Goal: Task Accomplishment & Management: Complete application form

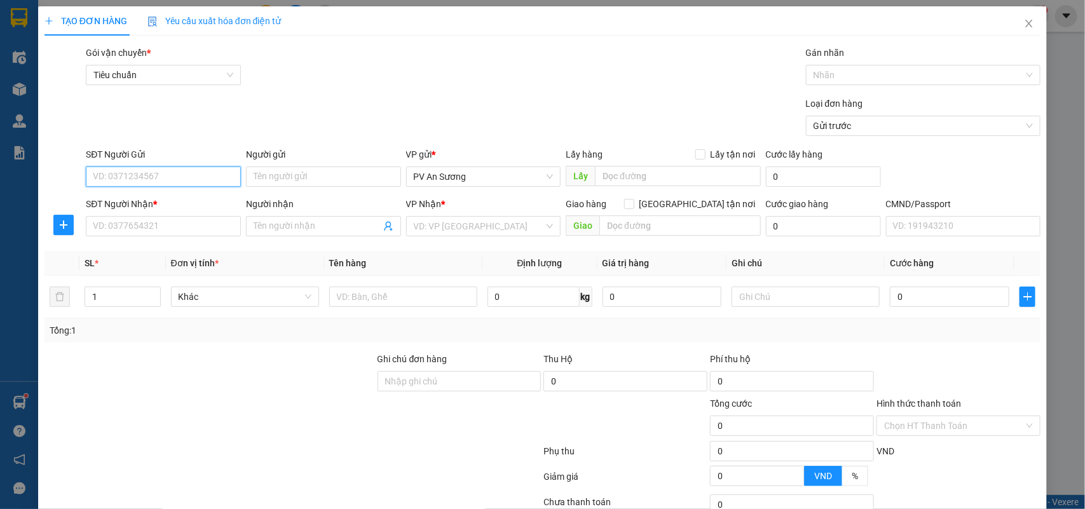
click at [194, 172] on input "SĐT Người Gửi" at bounding box center [163, 177] width 155 height 20
click at [170, 224] on input "SĐT Người Nhận *" at bounding box center [163, 226] width 155 height 20
type input "0915225110"
type input "tuấn"
type input "kn"
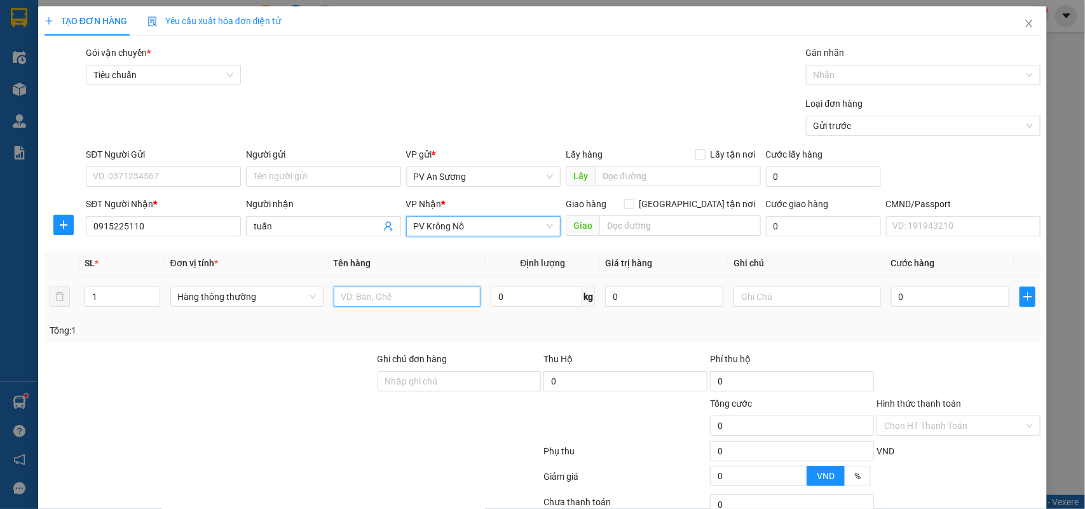
click at [337, 303] on input "text" at bounding box center [407, 297] width 147 height 20
type input "sơn"
drag, startPoint x: 129, startPoint y: 304, endPoint x: 0, endPoint y: 288, distance: 130.0
click at [0, 288] on div "TẠO ĐƠN HÀNG Yêu cầu xuất hóa đơn điện tử Transit Pickup Surcharge Ids Transit …" at bounding box center [542, 254] width 1085 height 509
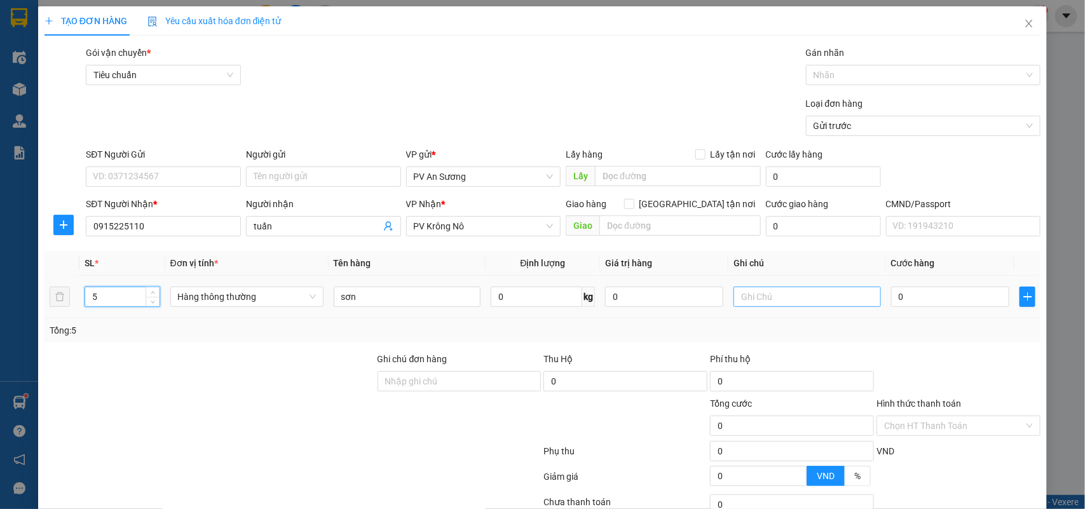
type input "5"
click at [744, 300] on input "text" at bounding box center [807, 297] width 147 height 20
type input "4t1lon"
type input "1"
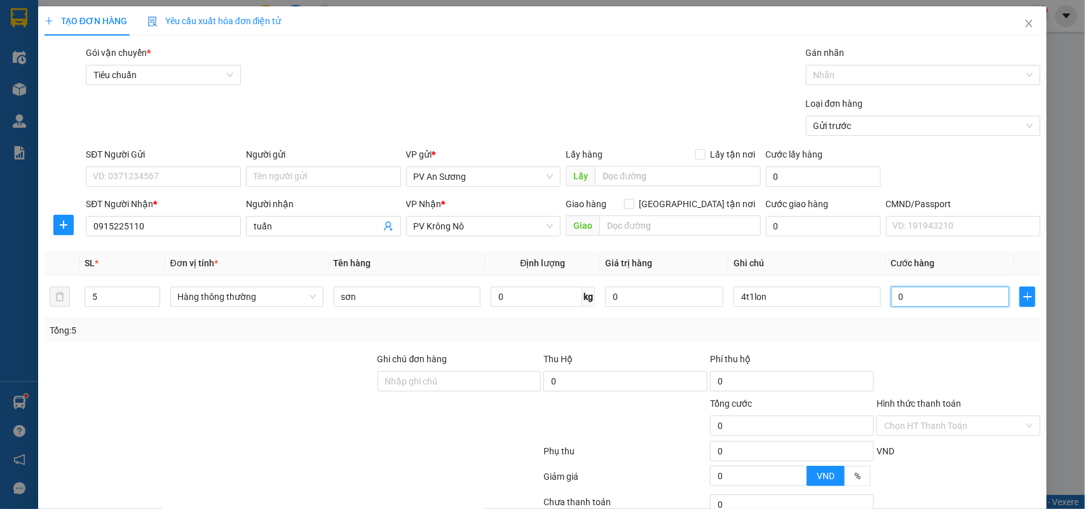
type input "1"
type input "18"
type input "180"
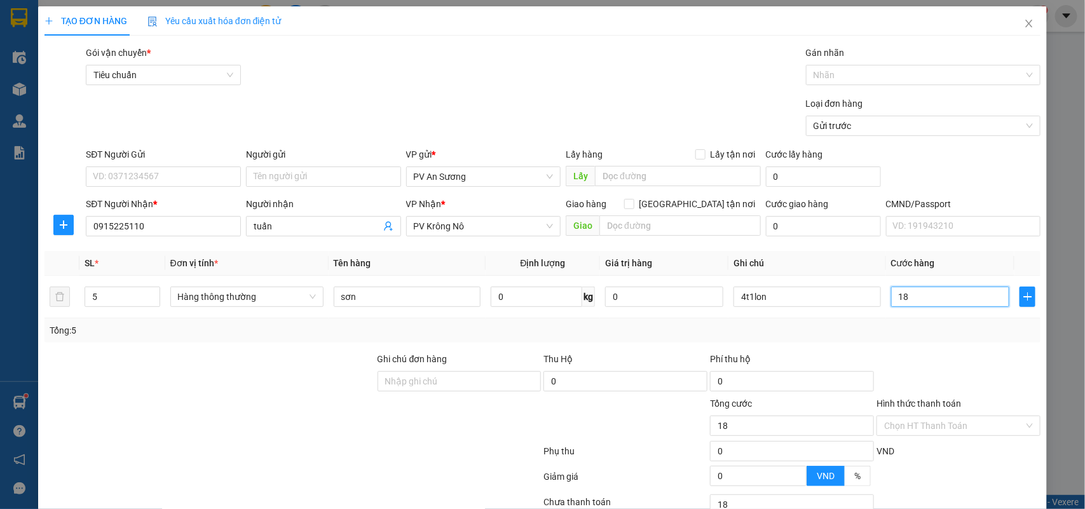
type input "180"
type input "1.800"
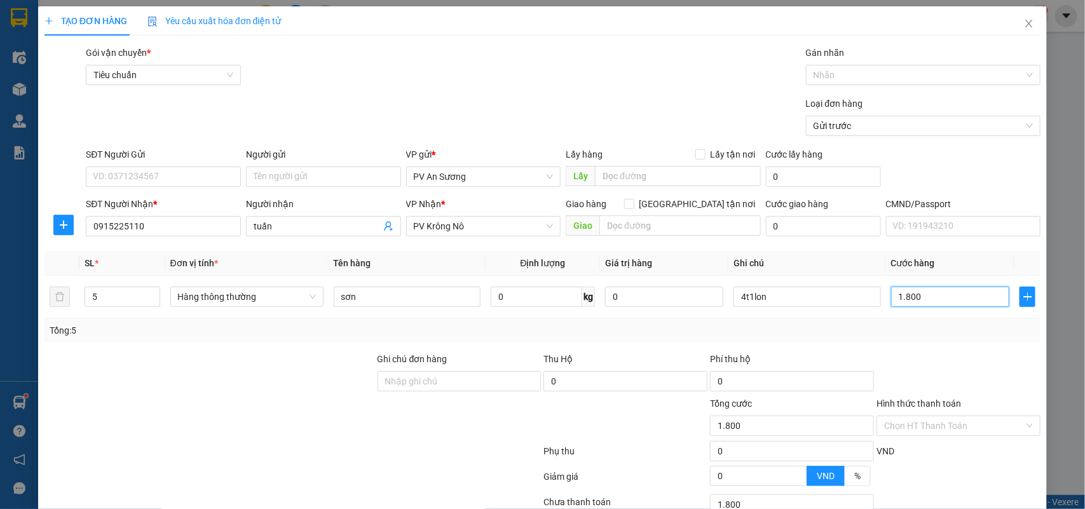
type input "18.000"
type input "180.000"
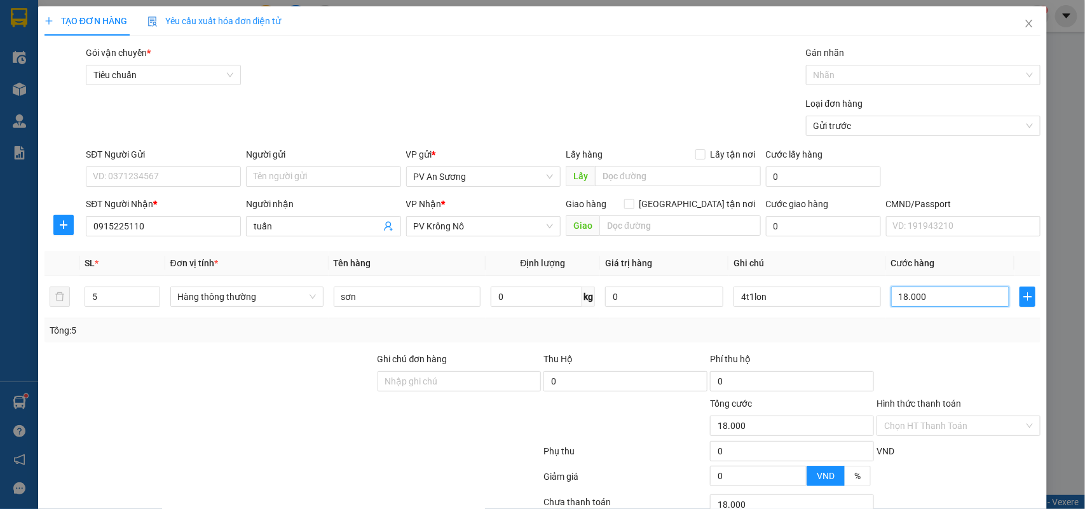
type input "180.000"
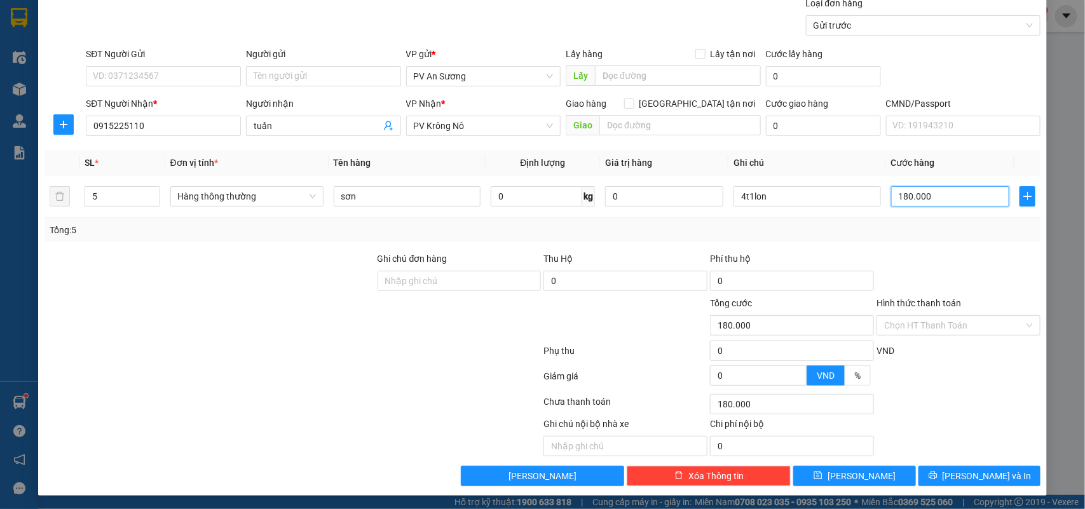
scroll to position [104, 0]
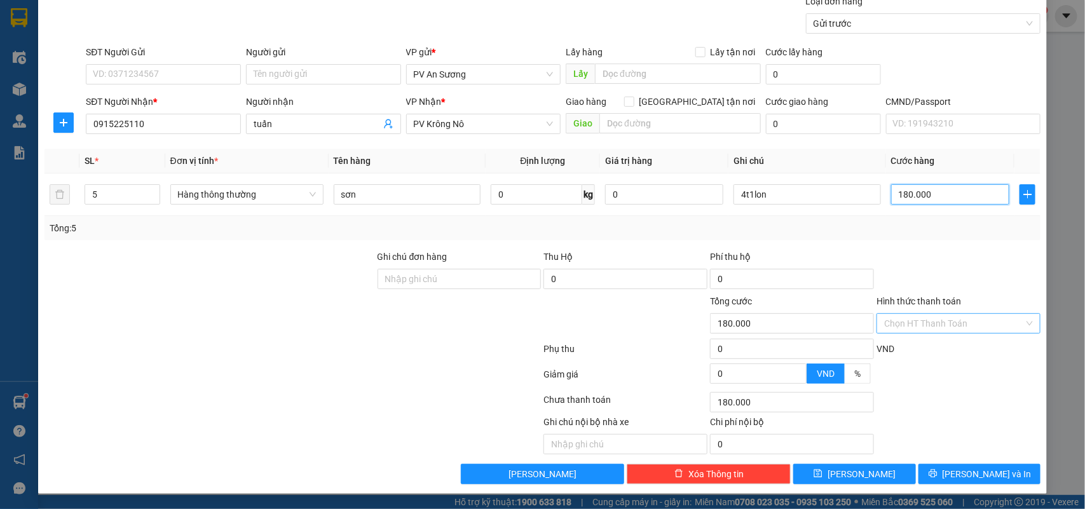
type input "180.000"
click at [931, 328] on input "Hình thức thanh toán" at bounding box center [954, 323] width 140 height 19
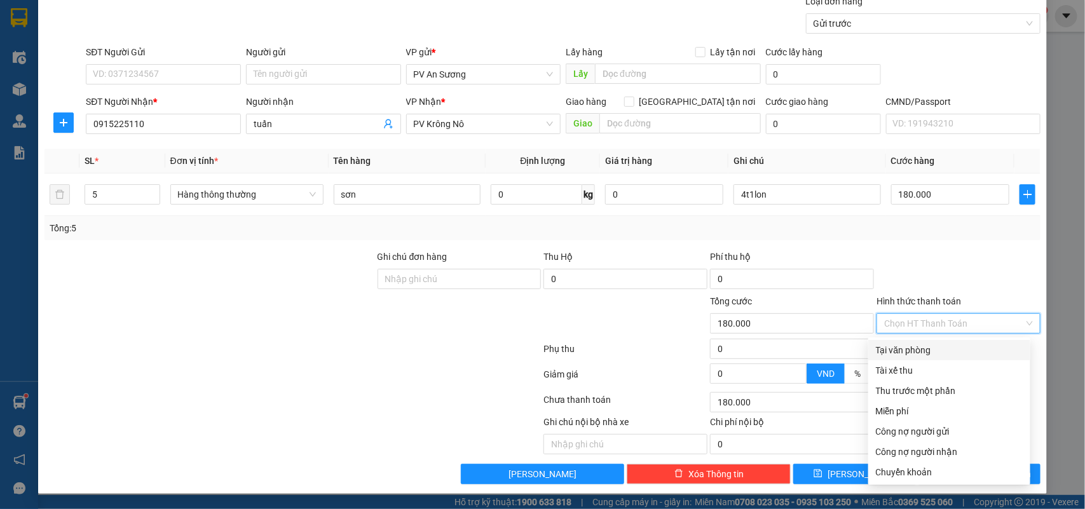
click at [915, 348] on div "Tại văn phòng" at bounding box center [949, 350] width 147 height 14
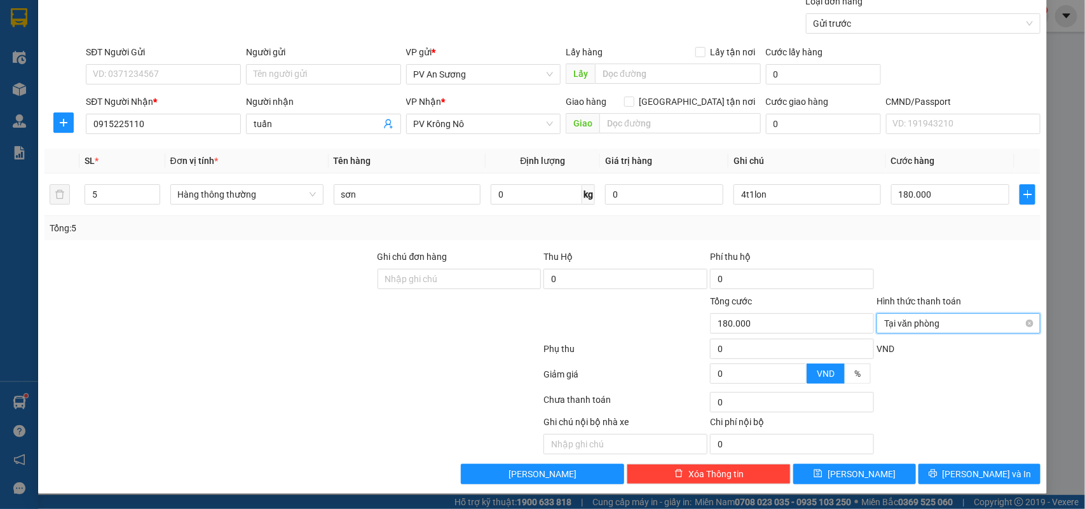
click at [930, 325] on span "Tại văn phòng" at bounding box center [958, 323] width 149 height 19
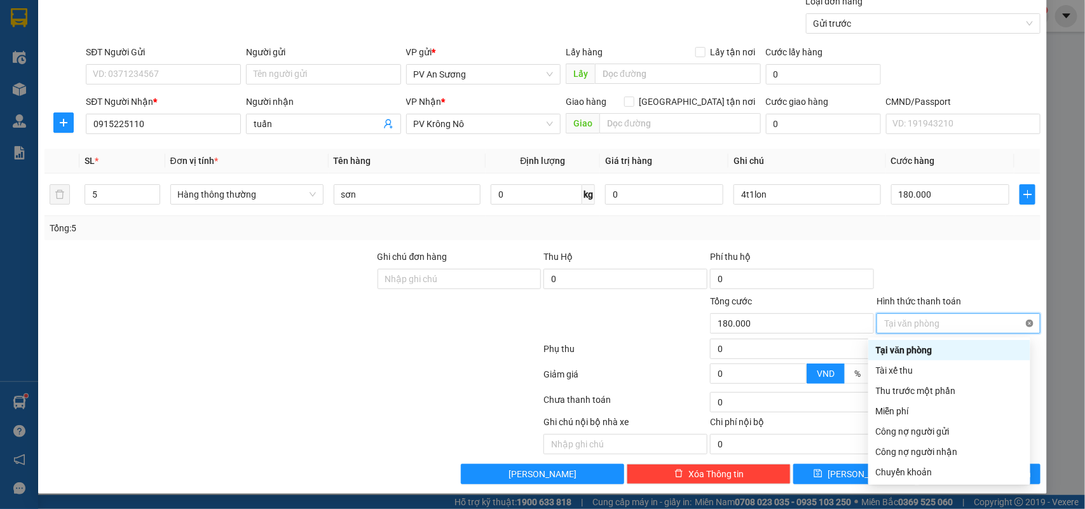
click at [1012, 324] on span "Tại văn phòng" at bounding box center [958, 323] width 149 height 19
type input "180.000"
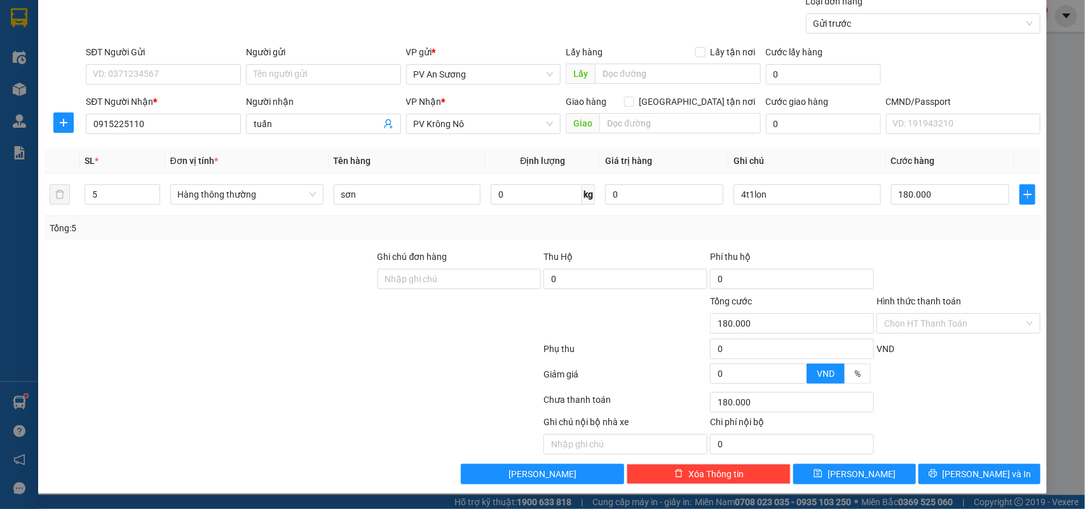
click at [1006, 487] on div "TẠO ĐƠN HÀNG Yêu cầu xuất hóa đơn điện tử Transit Pickup Surcharge Ids Transit …" at bounding box center [542, 199] width 1009 height 590
click at [997, 480] on button "[PERSON_NAME] và In" at bounding box center [980, 474] width 122 height 20
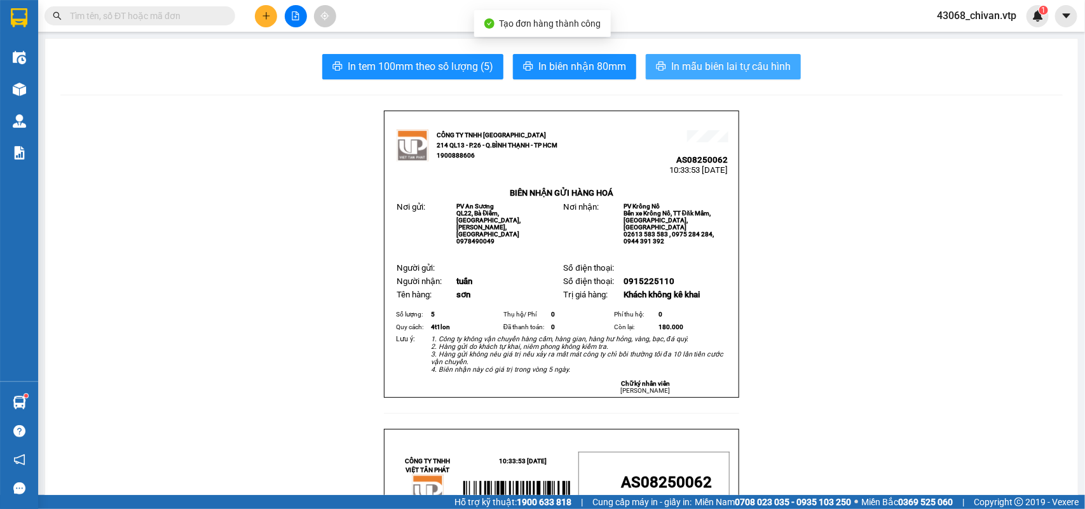
click at [699, 71] on span "In mẫu biên lai tự cấu hình" at bounding box center [731, 66] width 120 height 16
click at [271, 13] on button at bounding box center [266, 16] width 22 height 22
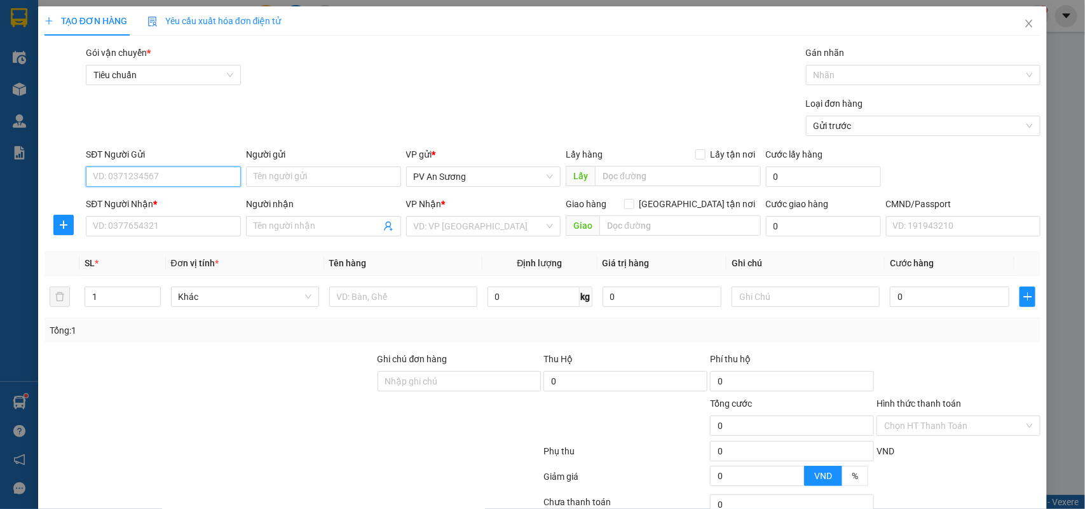
click at [193, 180] on input "SĐT Người Gửi" at bounding box center [163, 177] width 155 height 20
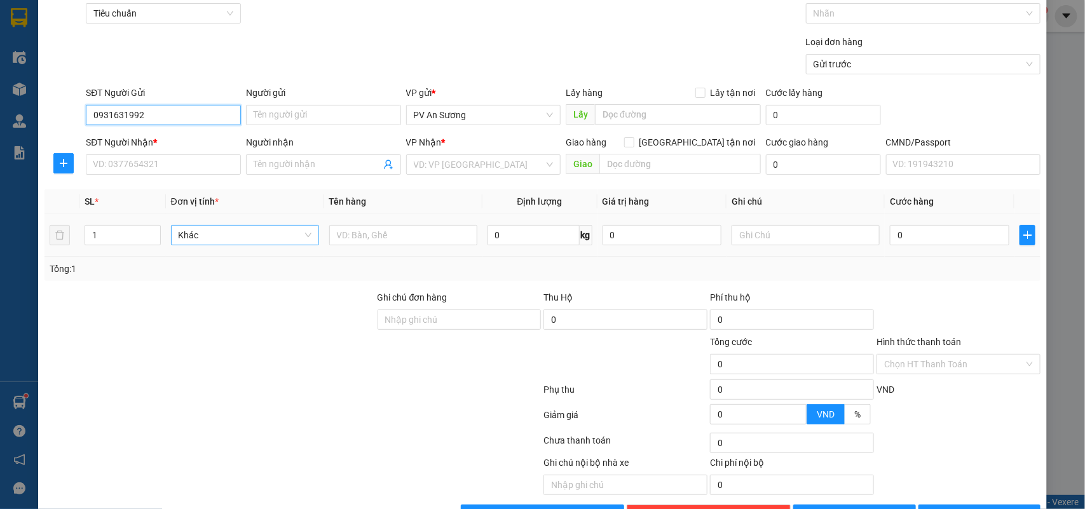
scroll to position [79, 0]
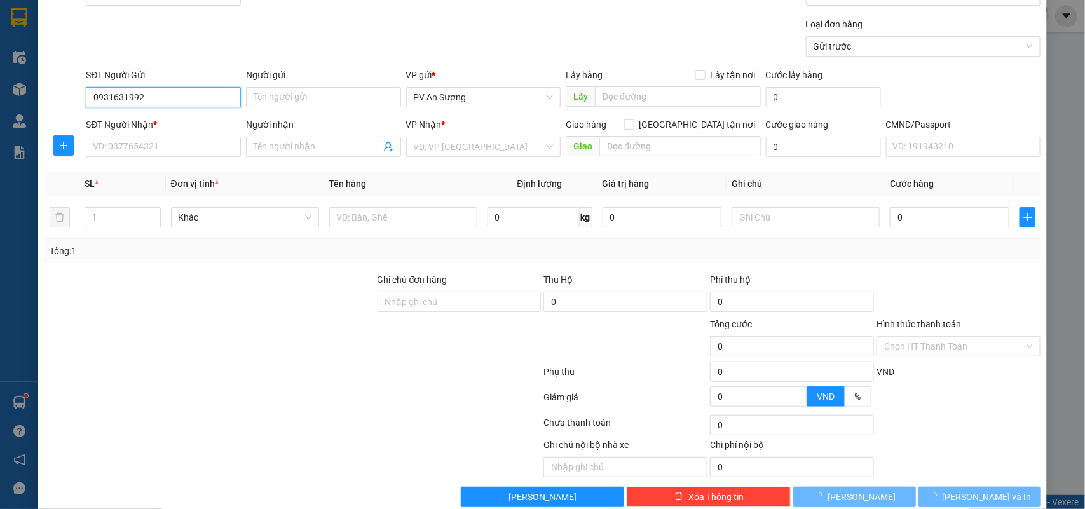
type input "0931631992"
click at [222, 125] on div "SĐT Người Nhận *" at bounding box center [163, 125] width 155 height 14
click at [222, 137] on input "SĐT Người Nhận *" at bounding box center [163, 147] width 155 height 20
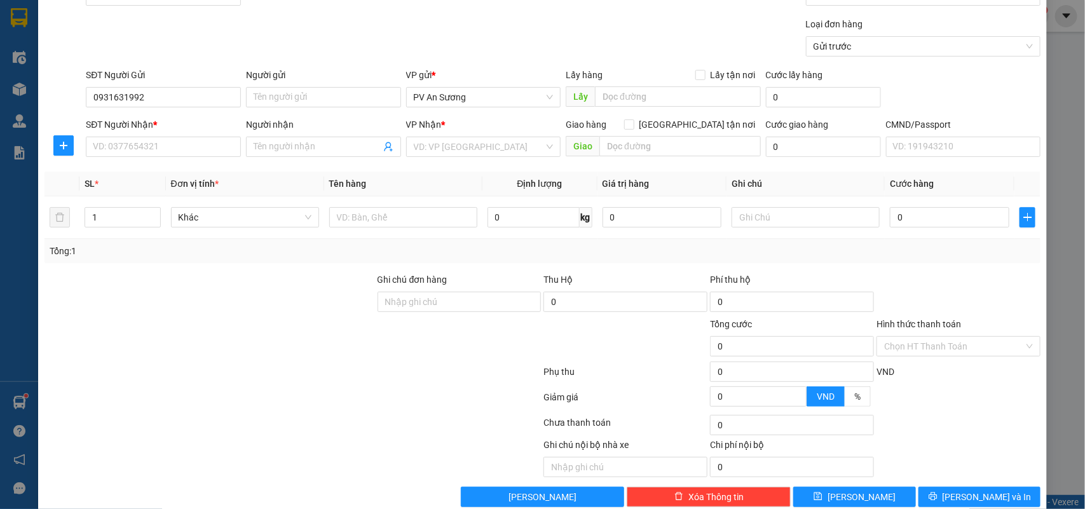
click at [216, 133] on body "Kết quả tìm kiếm ( 0 ) Bộ lọc No Data 43068_chivan.vtp 1 Điều hành xe Kho hàng …" at bounding box center [542, 254] width 1085 height 509
click at [205, 138] on input "SĐT Người Nhận *" at bounding box center [163, 147] width 155 height 20
type input "0862345748"
type input "dak ru/ GL XE 173 [DATE]"
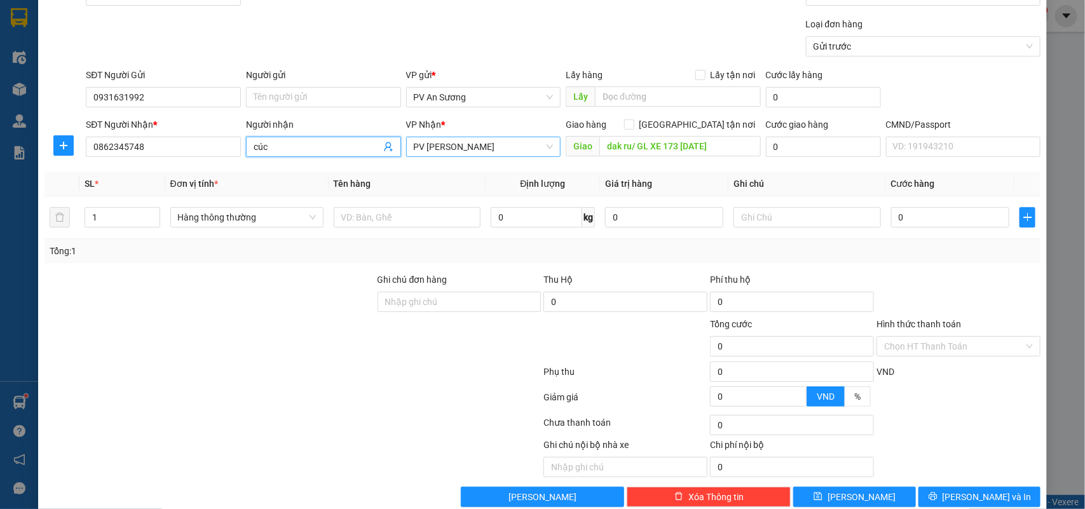
type input "cúc"
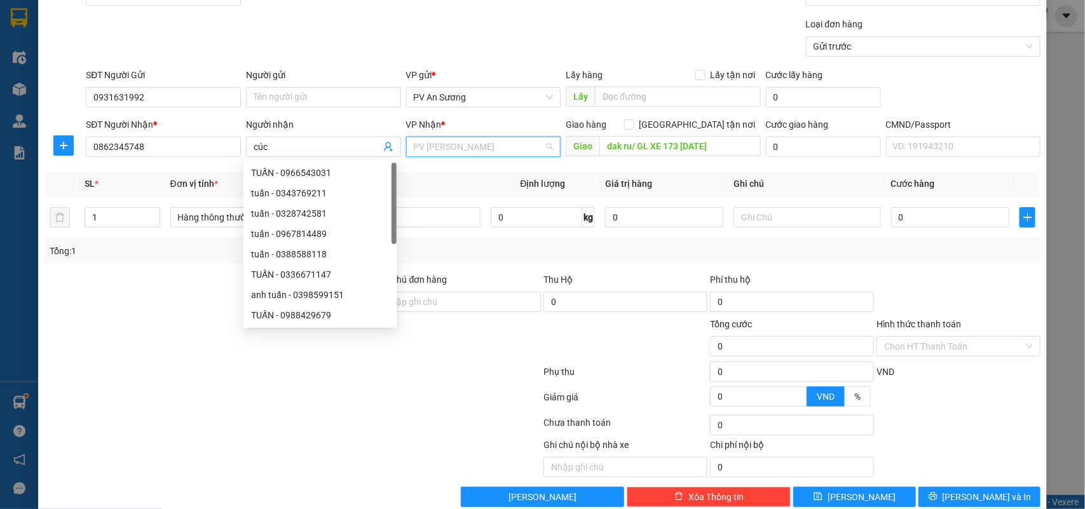
scroll to position [61, 0]
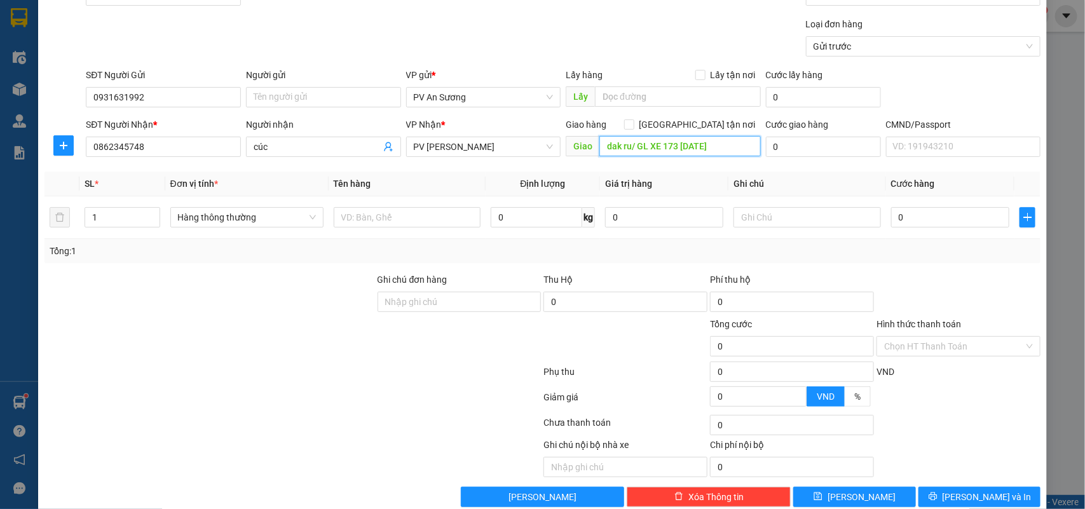
click at [695, 147] on input "dak ru/ GL XE 173 [DATE]" at bounding box center [679, 146] width 161 height 20
click at [712, 147] on input "dak ru/ GL XE 173 [DATE]" at bounding box center [679, 146] width 161 height 20
drag, startPoint x: 714, startPoint y: 149, endPoint x: 631, endPoint y: 157, distance: 83.6
click at [631, 157] on div "Giao dak ru/ GL XE 173 [DATE]" at bounding box center [663, 147] width 195 height 20
type input "dak ru"
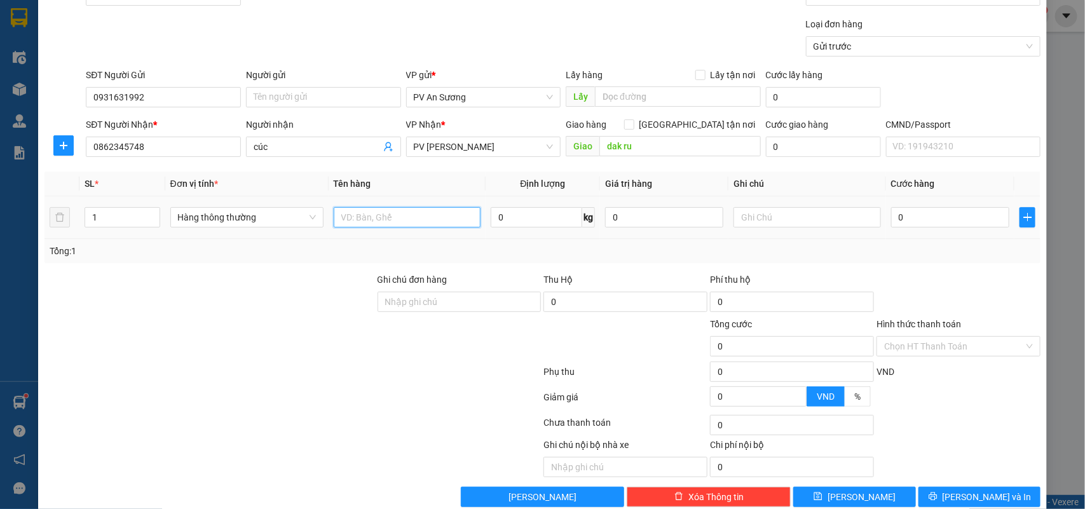
click at [404, 223] on input "text" at bounding box center [407, 217] width 147 height 20
type input "thiệp"
type input "c"
type input "4"
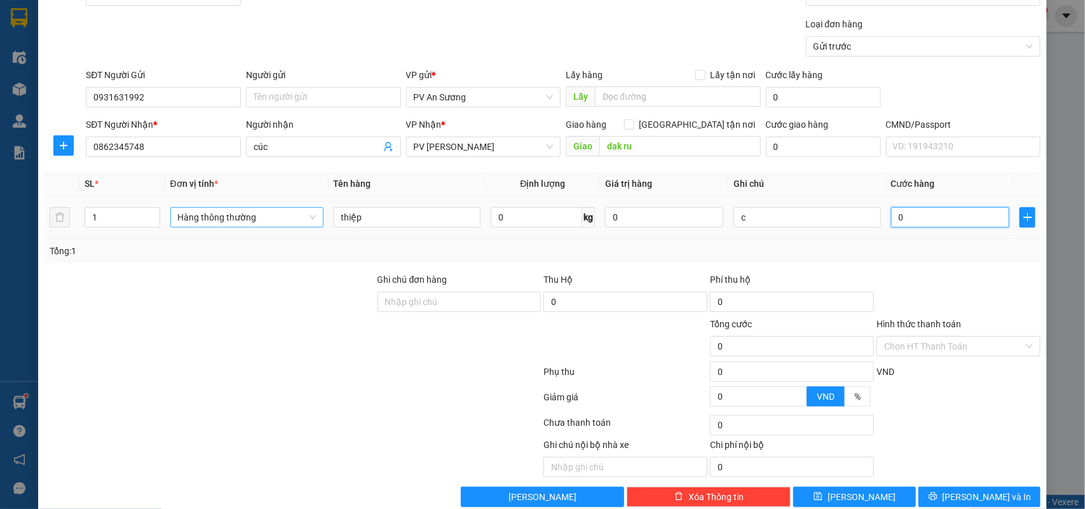
type input "4"
type input "40"
type input "400"
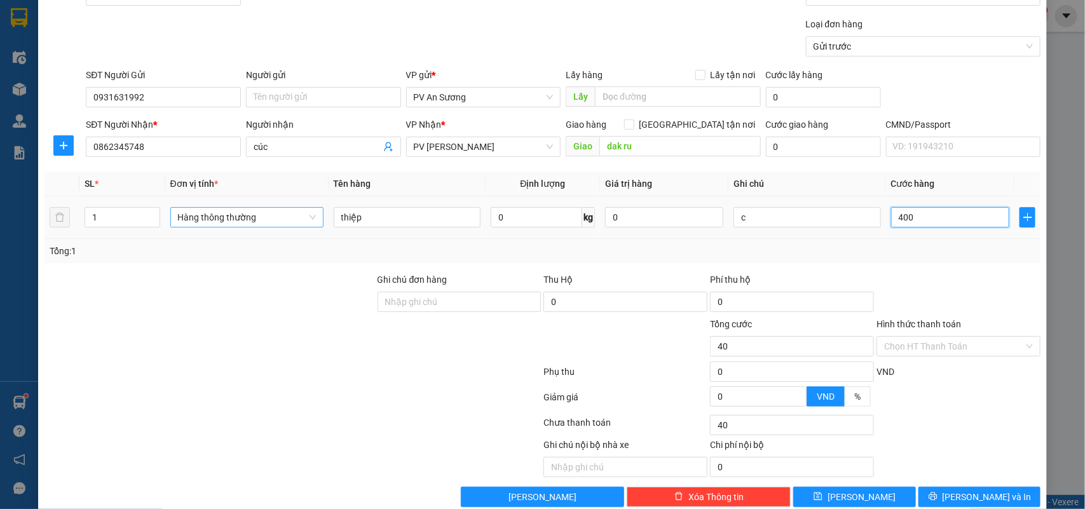
type input "400"
type input "4.000"
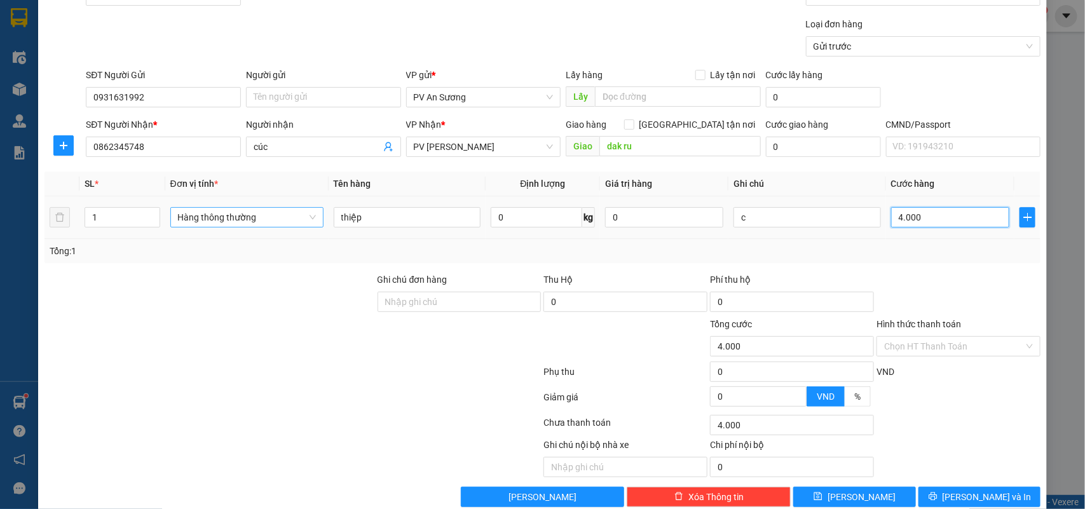
type input "40.000"
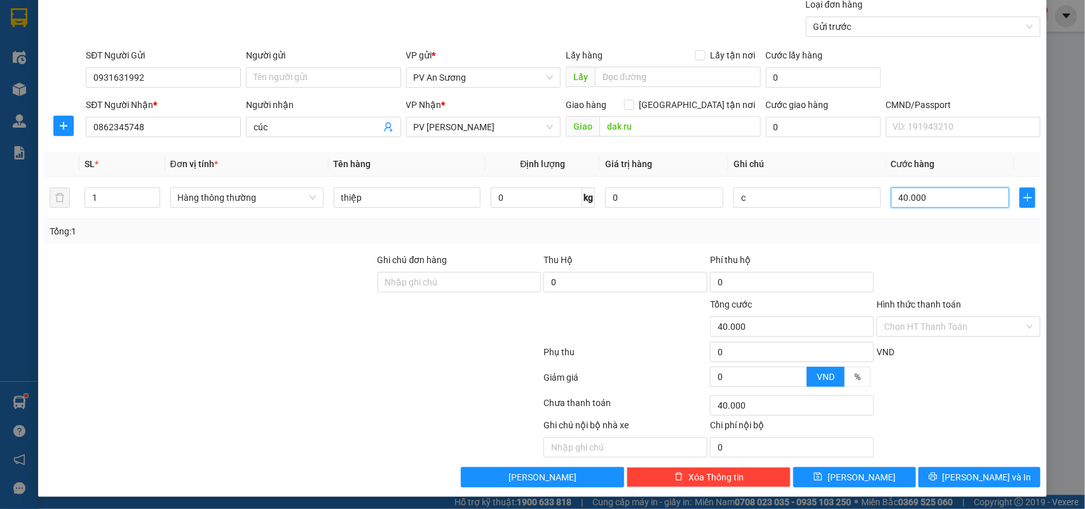
scroll to position [104, 0]
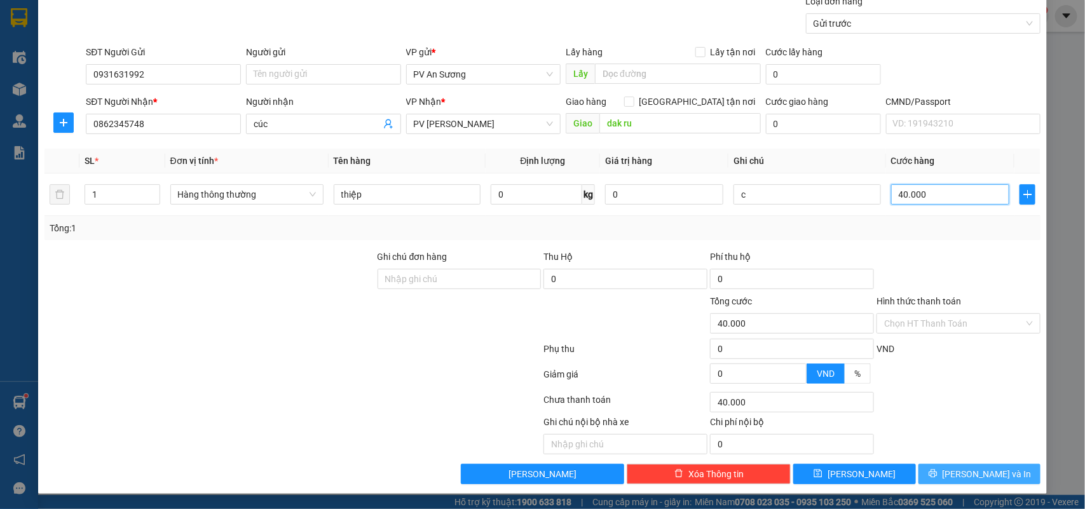
type input "40.000"
click at [998, 471] on button "[PERSON_NAME] và In" at bounding box center [980, 474] width 122 height 20
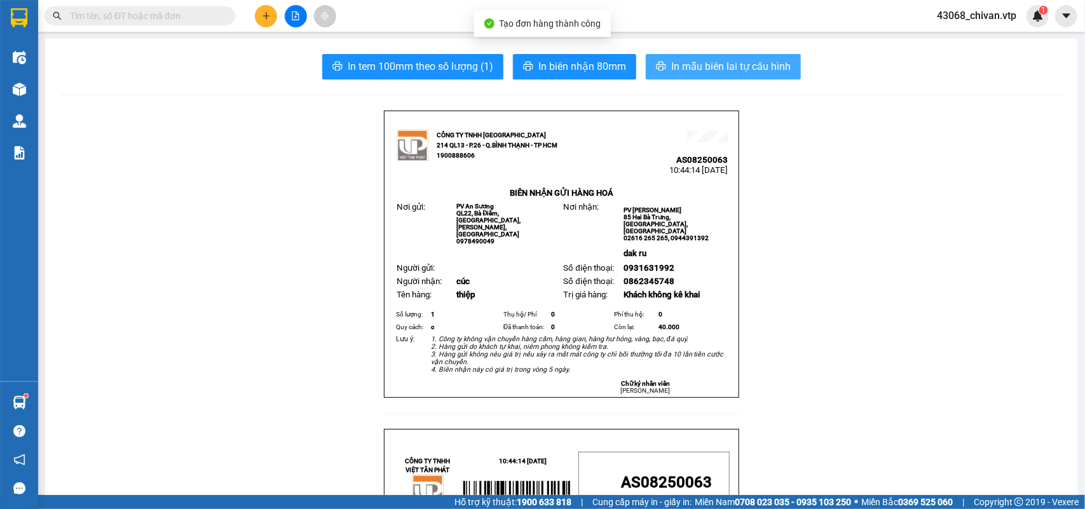
click at [750, 71] on span "In mẫu biên lai tự cấu hình" at bounding box center [731, 66] width 120 height 16
